Goal: Check status: Check status

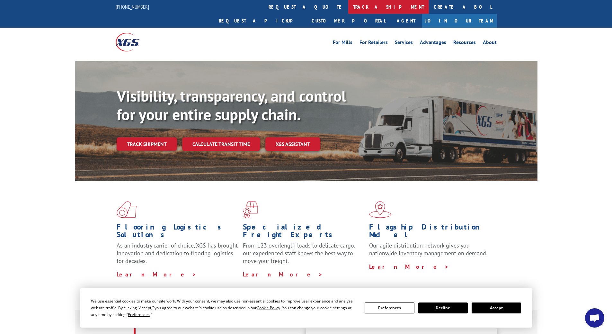
click at [348, 6] on link "track a shipment" at bounding box center [388, 7] width 81 height 14
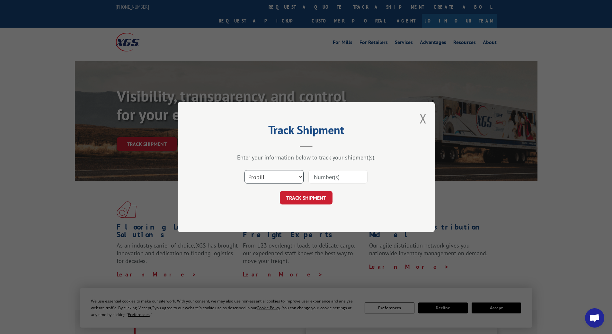
click at [290, 175] on select "Select category... Probill BOL PO" at bounding box center [274, 177] width 59 height 14
click at [245, 170] on select "Select category... Probill BOL PO" at bounding box center [274, 177] width 59 height 14
click at [347, 175] on input at bounding box center [338, 177] width 59 height 14
type input "5070248921"
click button "TRACK SHIPMENT" at bounding box center [306, 198] width 53 height 14
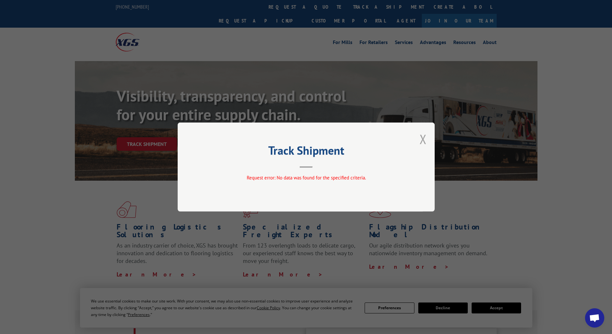
click at [421, 138] on button "Close modal" at bounding box center [423, 139] width 7 height 17
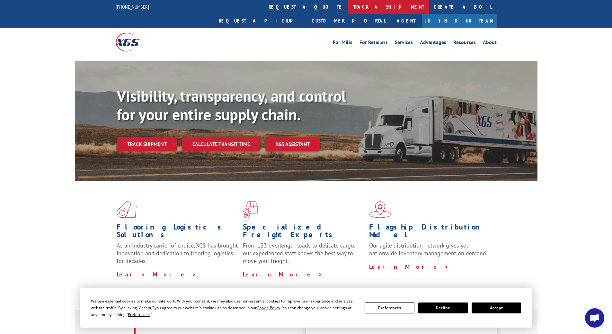
click at [348, 6] on link "track a shipment" at bounding box center [388, 7] width 81 height 14
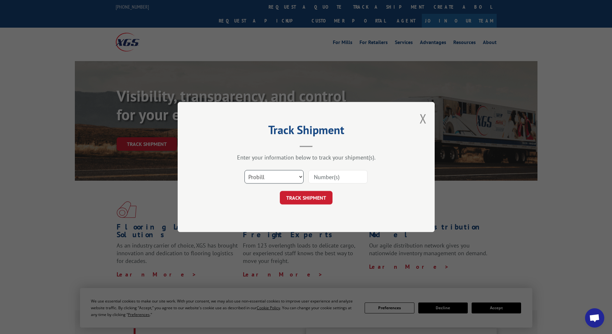
click at [302, 177] on select "Select category... Probill BOL PO" at bounding box center [274, 177] width 59 height 14
select select "bol"
click at [245, 170] on select "Select category... Probill BOL PO" at bounding box center [274, 177] width 59 height 14
drag, startPoint x: 323, startPoint y: 174, endPoint x: 316, endPoint y: 179, distance: 8.6
paste input "5335957"
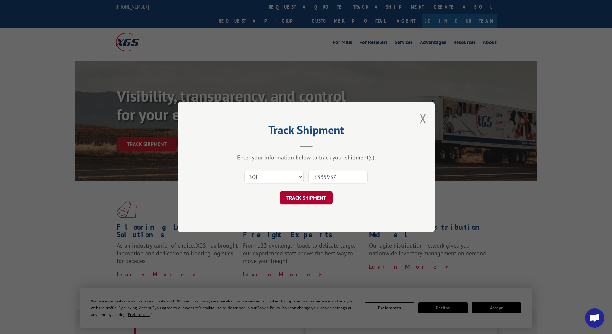
type input "5335957"
click at [317, 194] on button "TRACK SHIPMENT" at bounding box center [306, 198] width 53 height 14
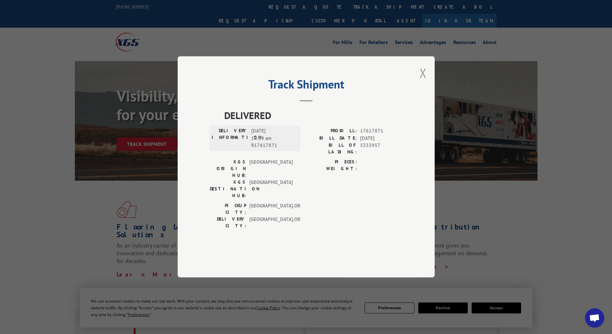
click at [423, 81] on button "Close modal" at bounding box center [423, 72] width 7 height 17
